Goal: Task Accomplishment & Management: Use online tool/utility

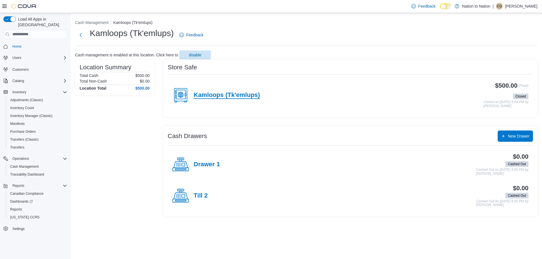
click at [243, 93] on h4 "Kamloops (Tk'emlups)" at bounding box center [227, 95] width 66 height 7
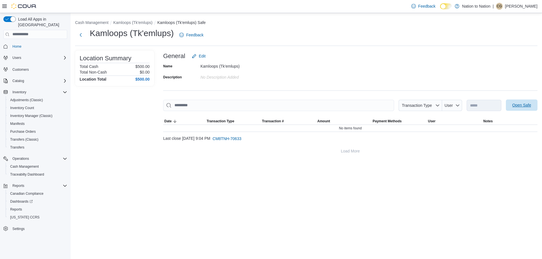
click at [518, 104] on span "Open Safe" at bounding box center [521, 105] width 19 height 6
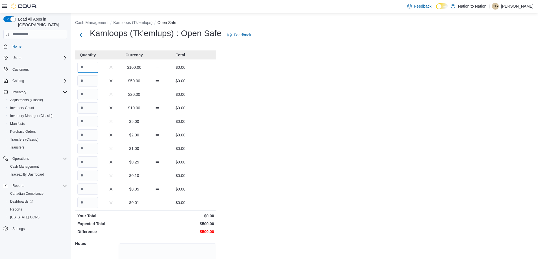
click at [92, 68] on input "Quantity" at bounding box center [87, 67] width 21 height 11
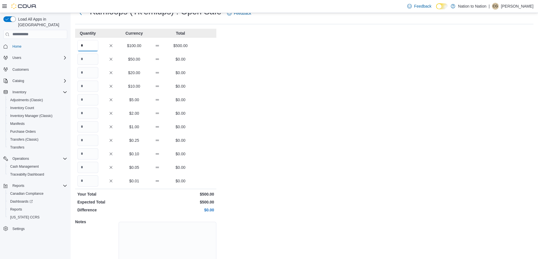
scroll to position [48, 0]
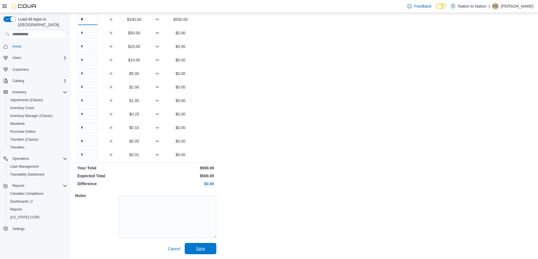
type input "*"
click at [204, 249] on span "Save" at bounding box center [200, 249] width 9 height 6
